Goal: Information Seeking & Learning: Learn about a topic

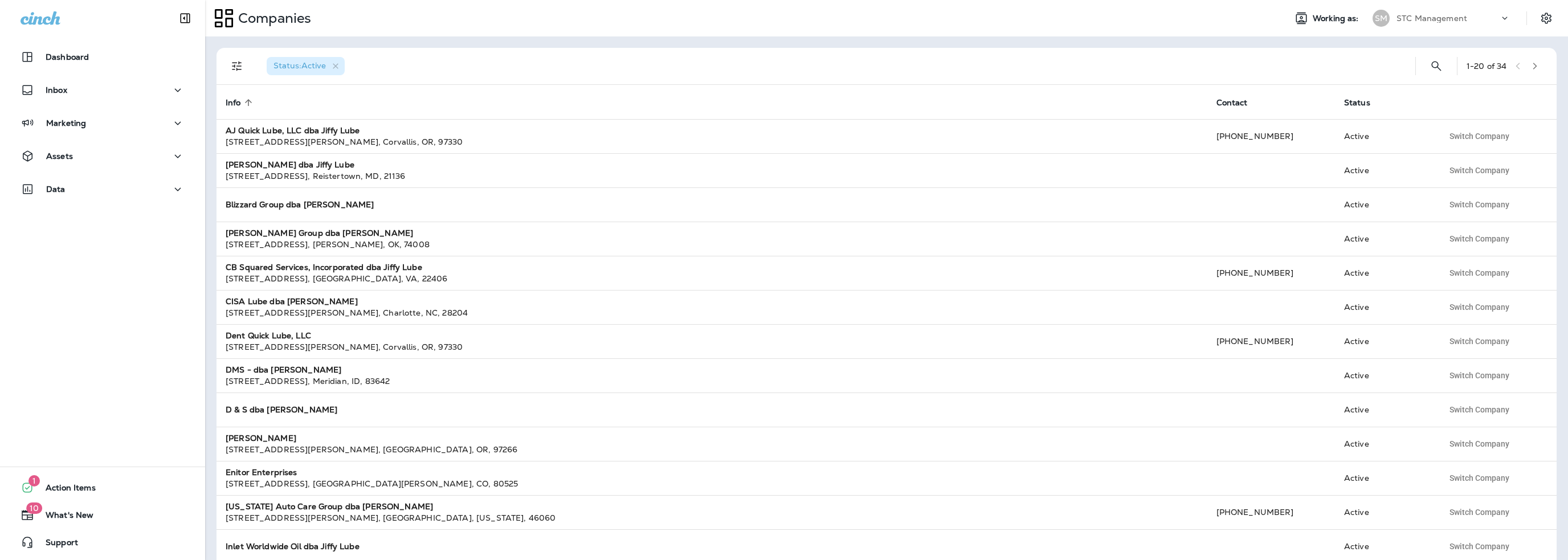
click at [1421, 16] on p "STC Management" at bounding box center [1432, 18] width 71 height 9
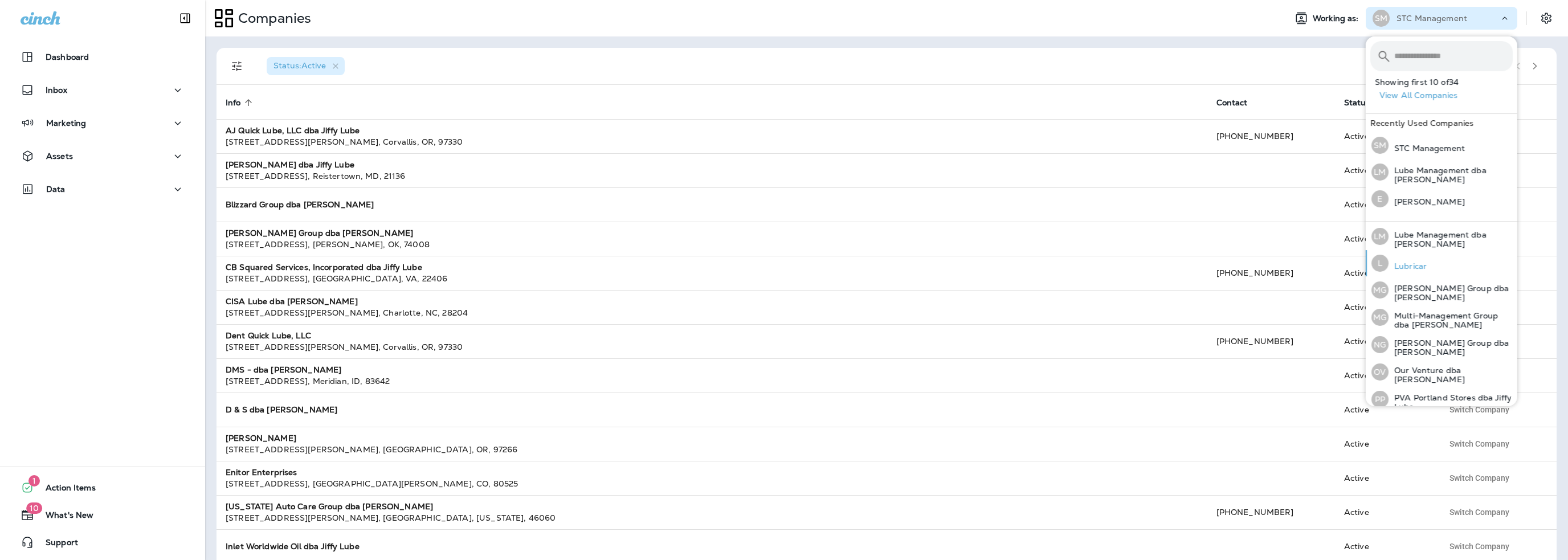
scroll to position [353, 0]
click at [1421, 310] on p "Multi-Management Group dba [PERSON_NAME]" at bounding box center [1450, 315] width 124 height 18
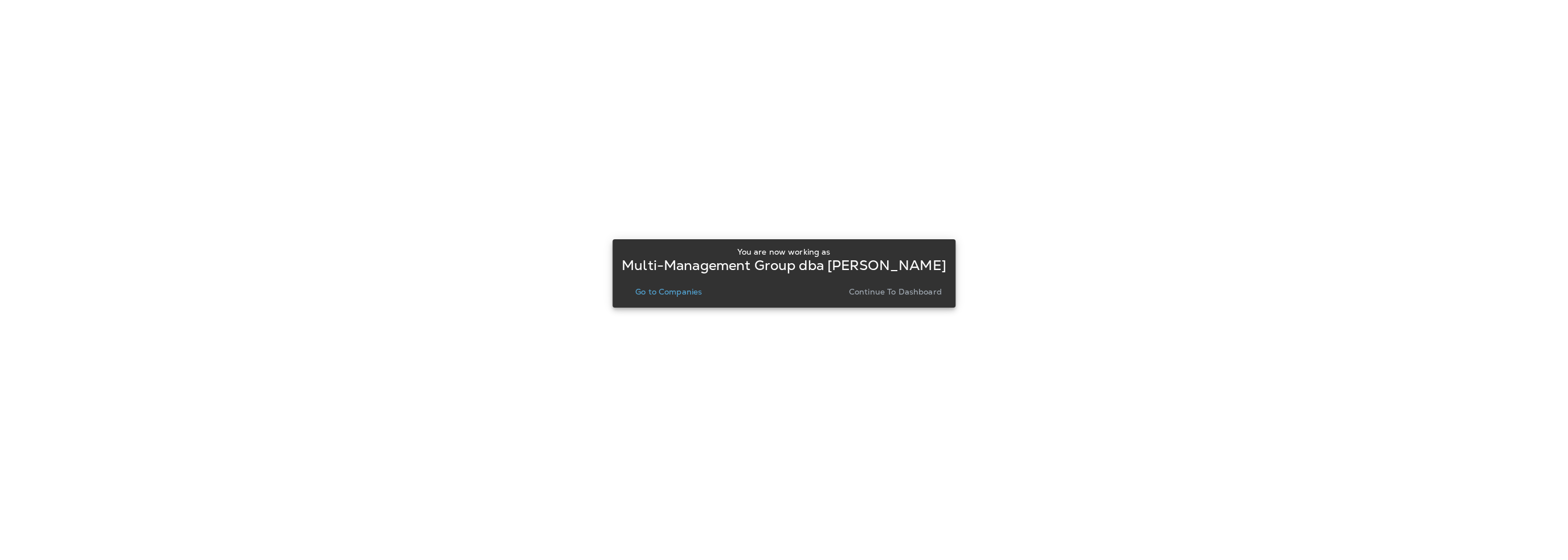
click at [649, 294] on p "Go to Companies" at bounding box center [668, 292] width 67 height 9
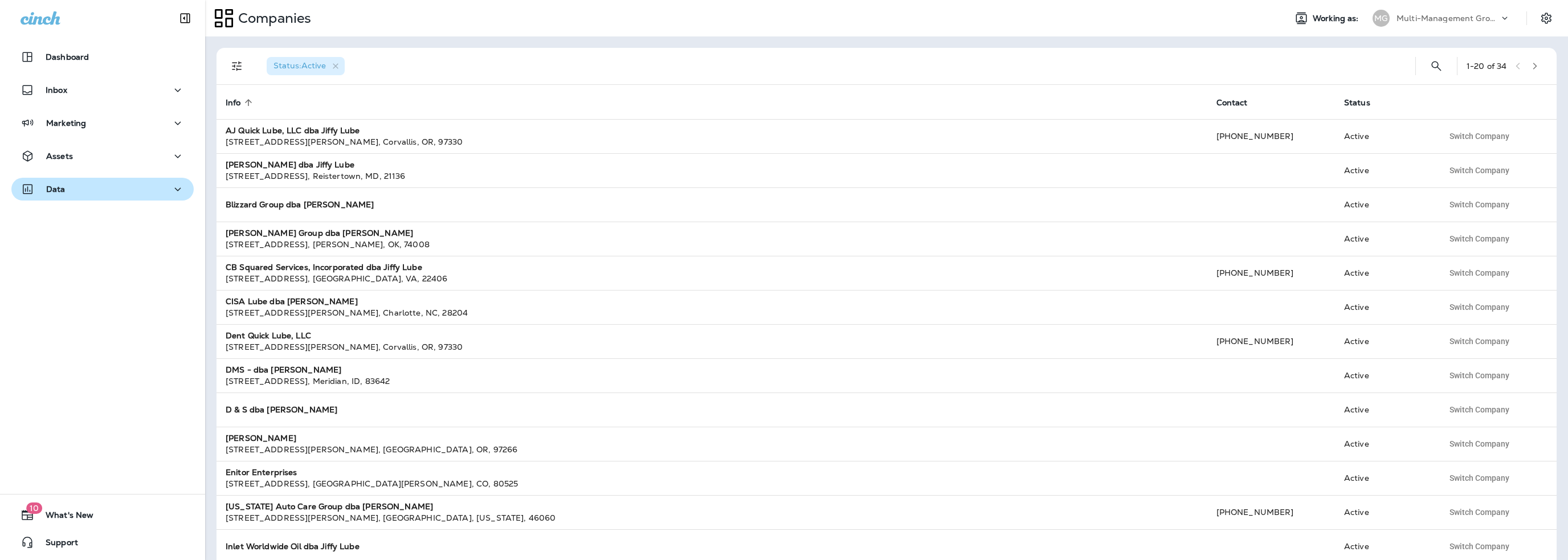
click at [83, 195] on div "Data" at bounding box center [103, 189] width 164 height 14
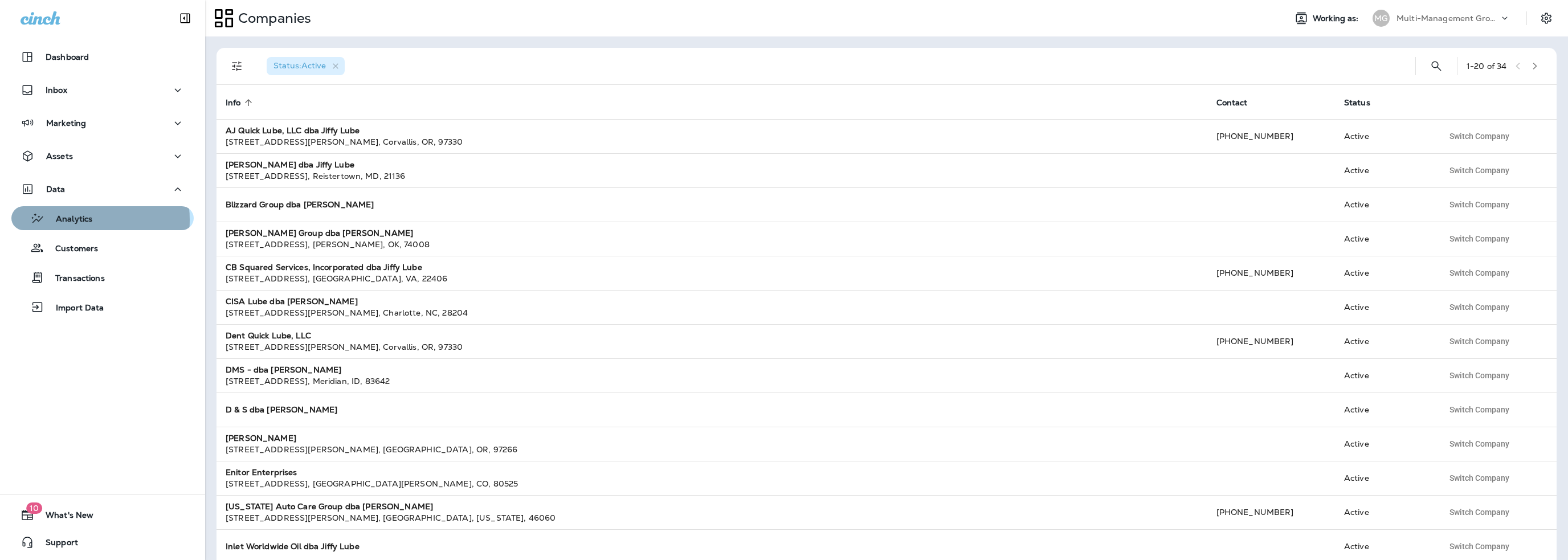
click at [78, 220] on p "Analytics" at bounding box center [68, 219] width 48 height 11
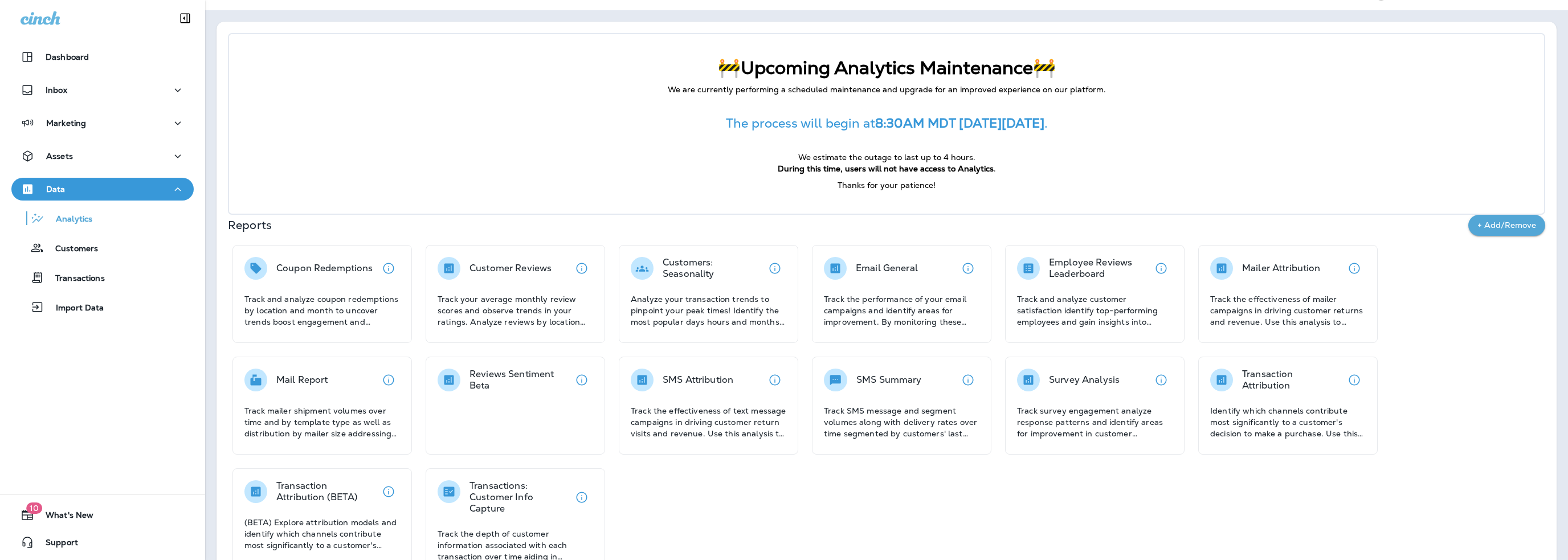
scroll to position [55, 0]
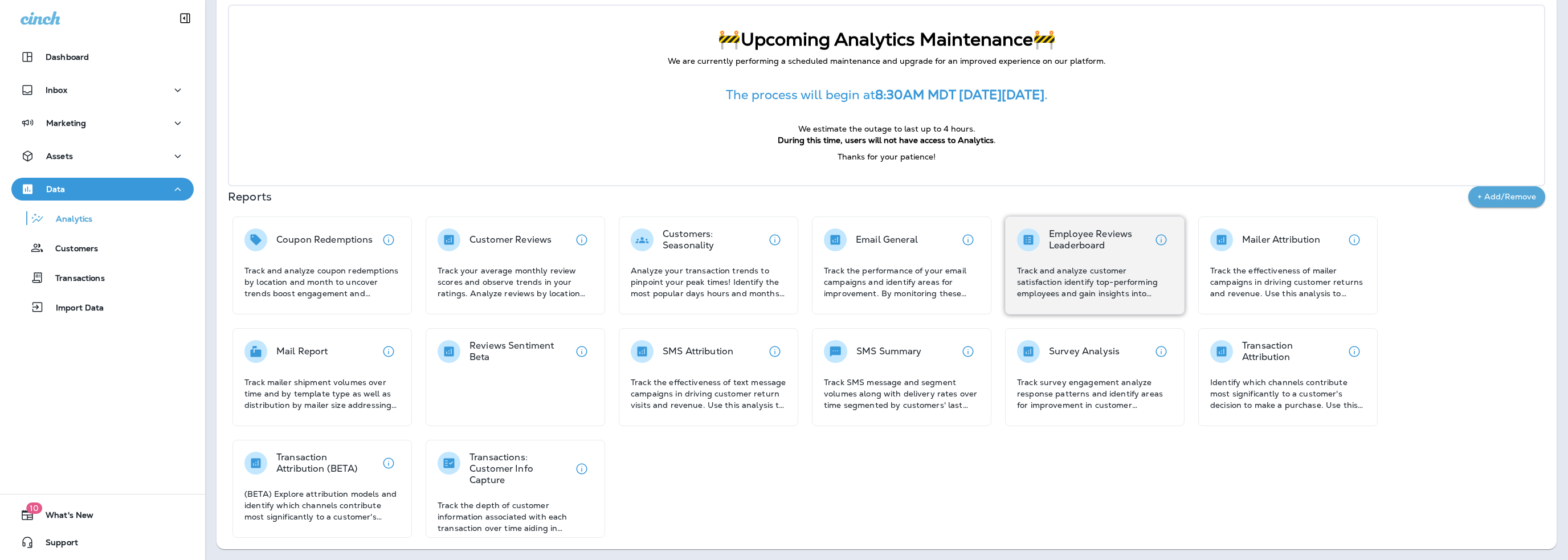
click at [1079, 294] on p "Track and analyze customer satisfaction identify top-performing employees and g…" at bounding box center [1095, 282] width 155 height 34
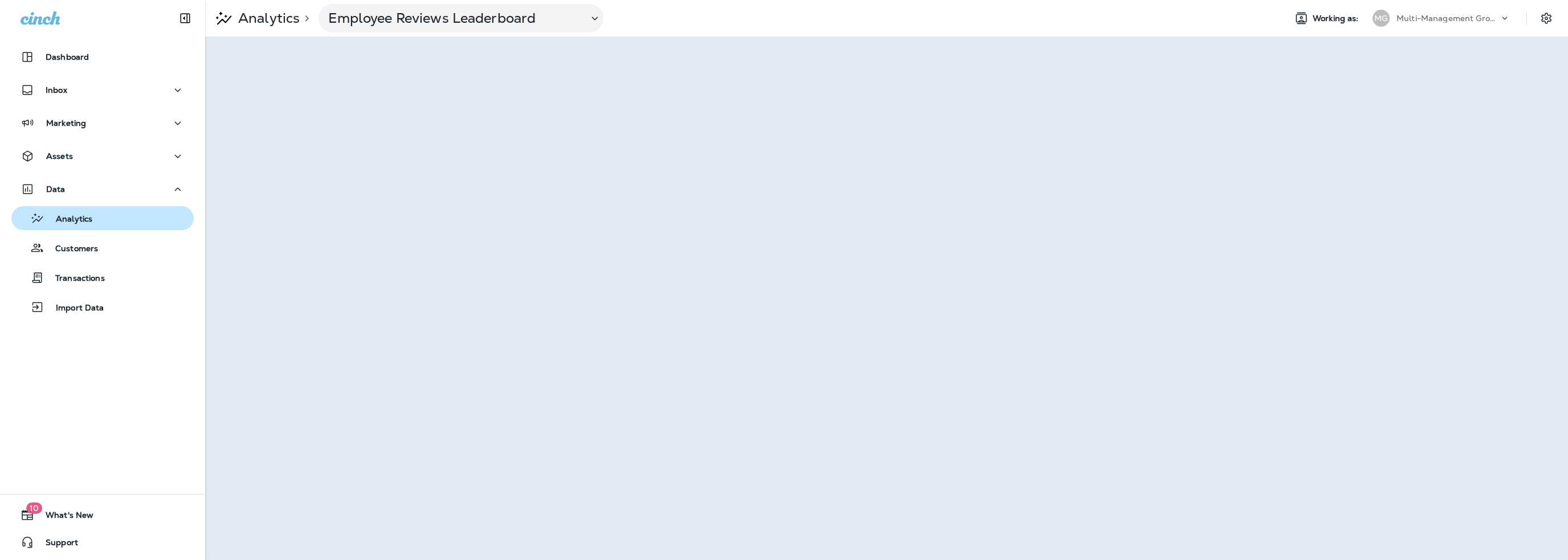
click at [93, 220] on div "Analytics" at bounding box center [103, 218] width 173 height 17
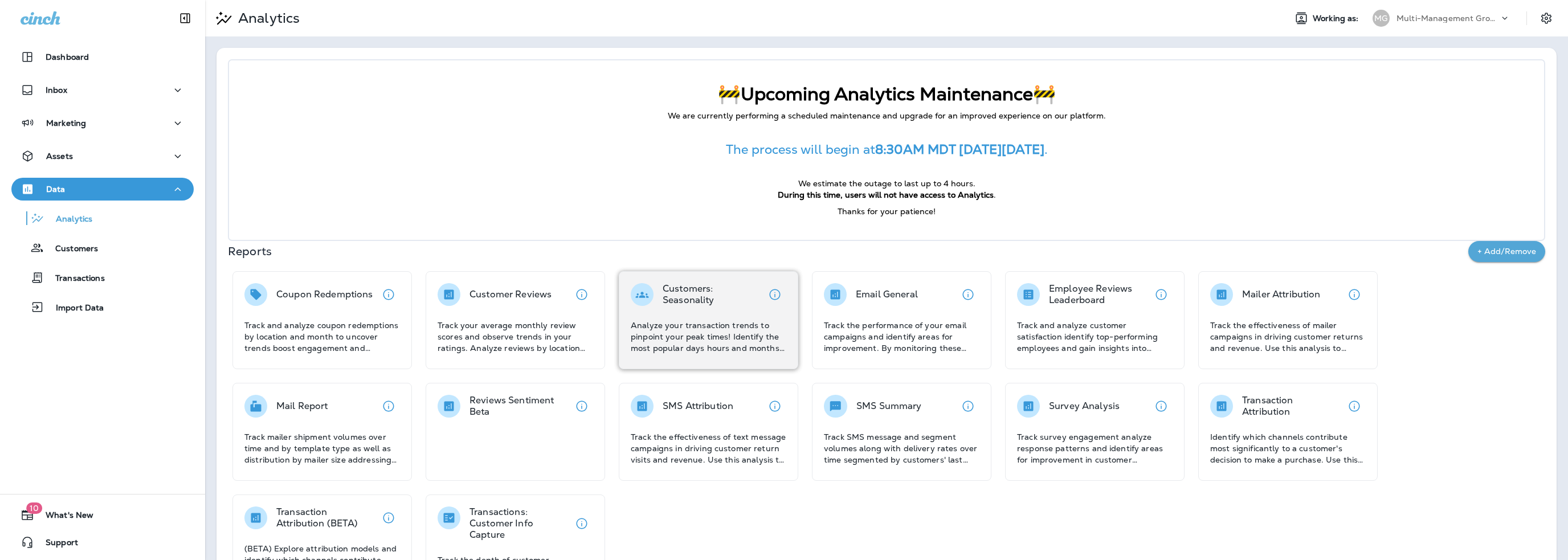
scroll to position [55, 0]
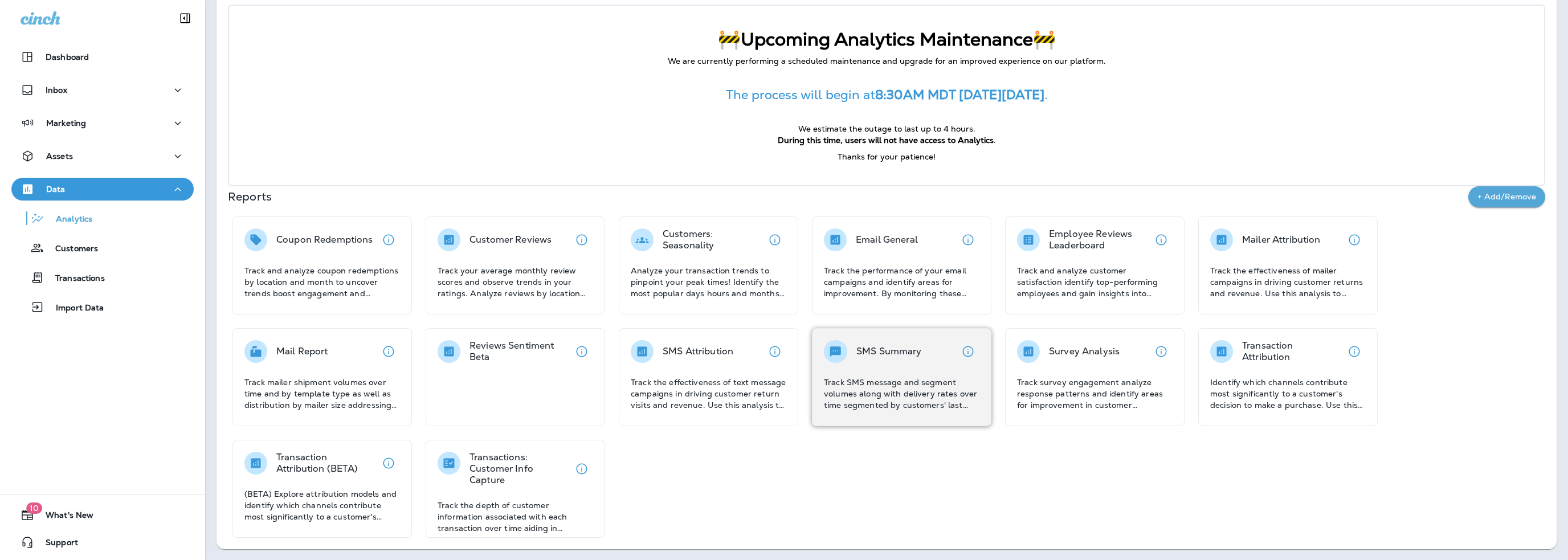
click at [866, 390] on p "Track SMS message and segment volumes along with delivery rates over time segme…" at bounding box center [901, 393] width 155 height 34
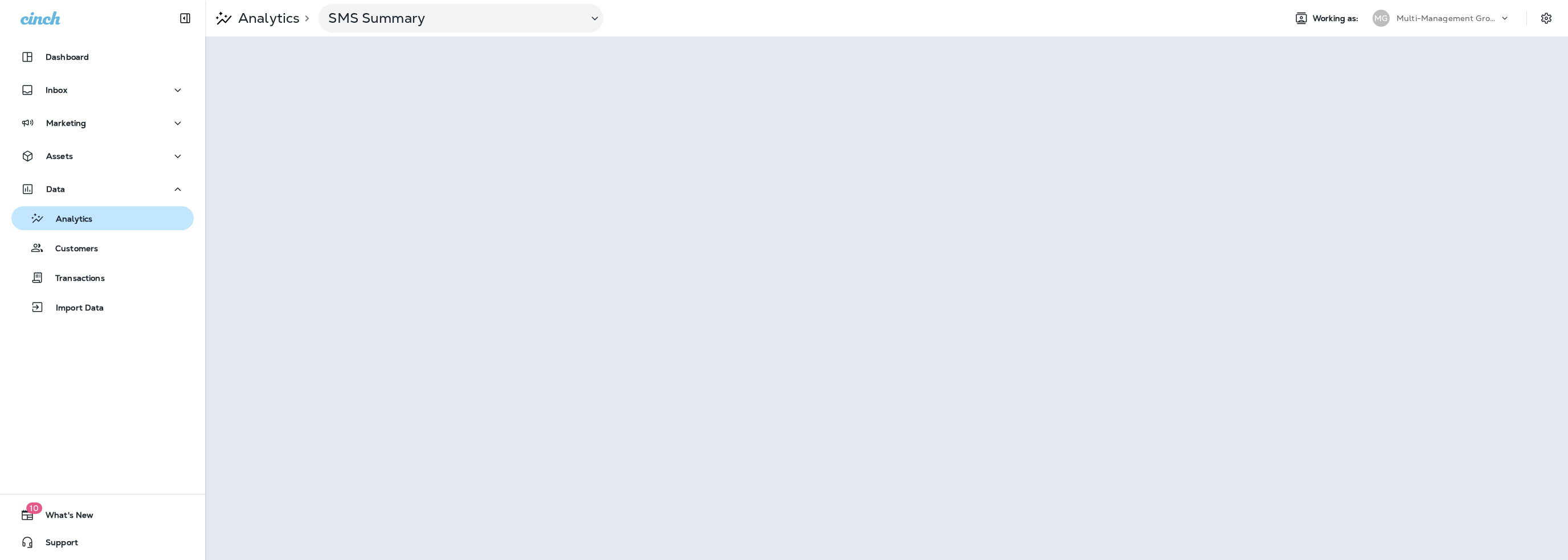
click at [69, 216] on p "Analytics" at bounding box center [68, 219] width 48 height 11
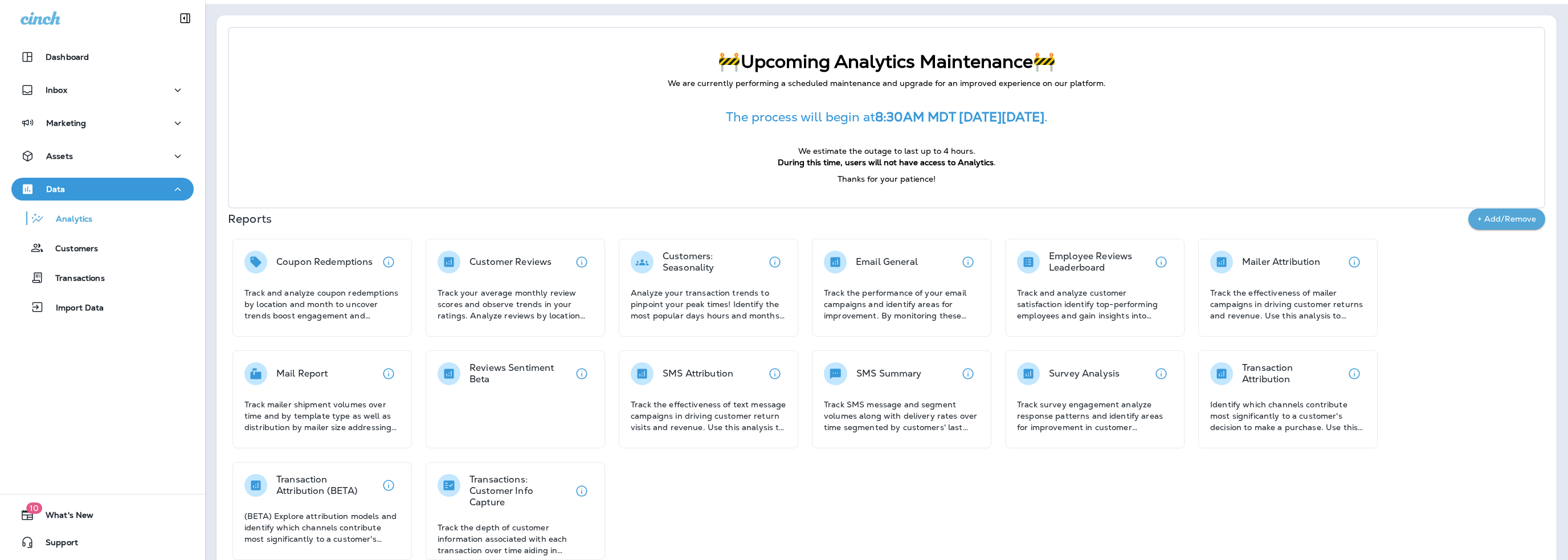
scroll to position [55, 0]
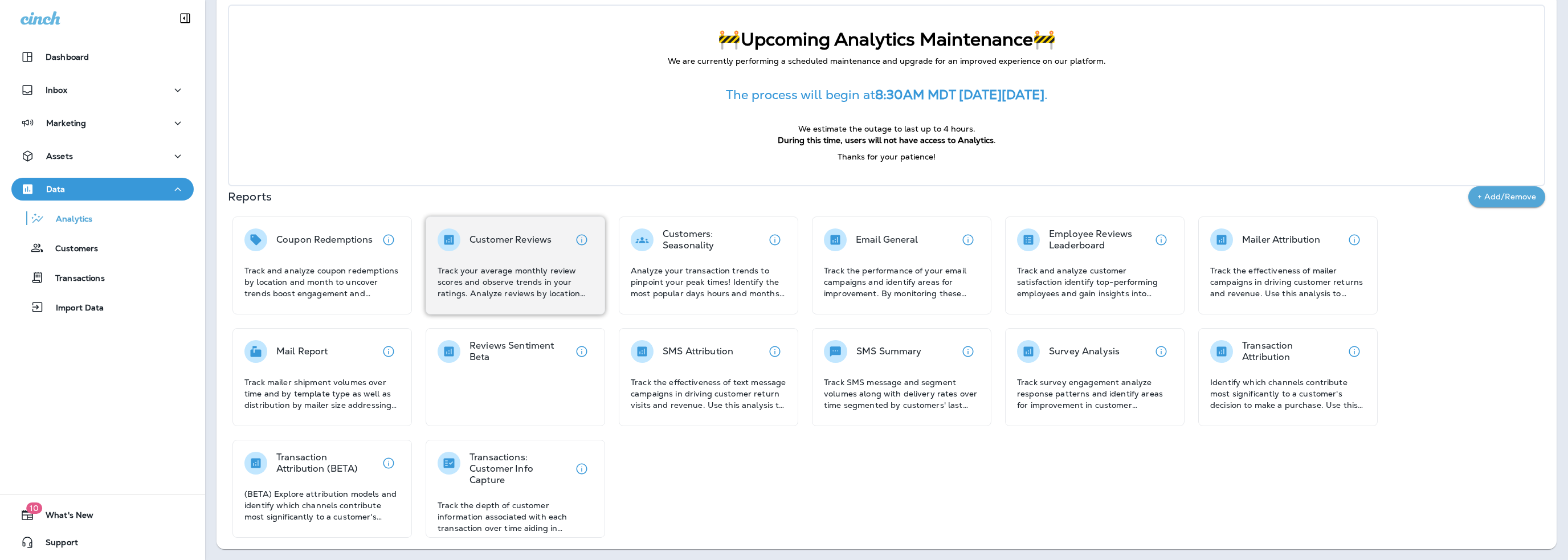
click at [560, 267] on p "Track your average monthly review scores and observe trends in your ratings. An…" at bounding box center [515, 282] width 155 height 34
